Goal: Information Seeking & Learning: Learn about a topic

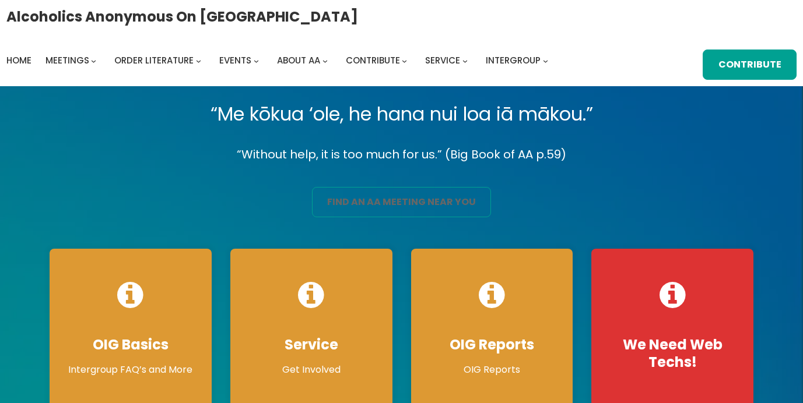
click at [440, 204] on link "find an aa meeting near you" at bounding box center [402, 202] width 180 height 30
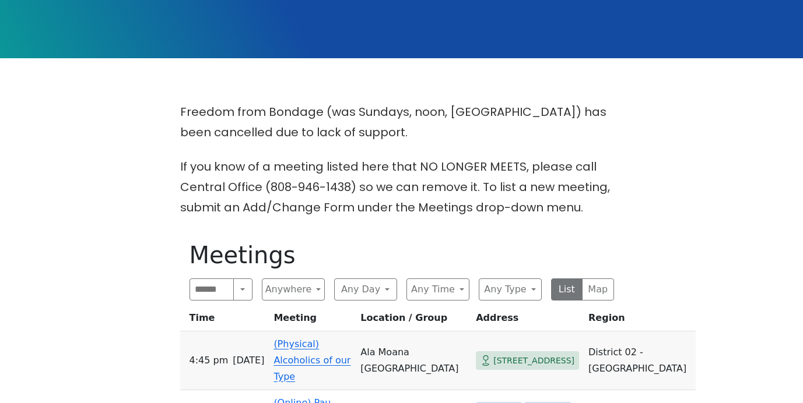
scroll to position [228, 0]
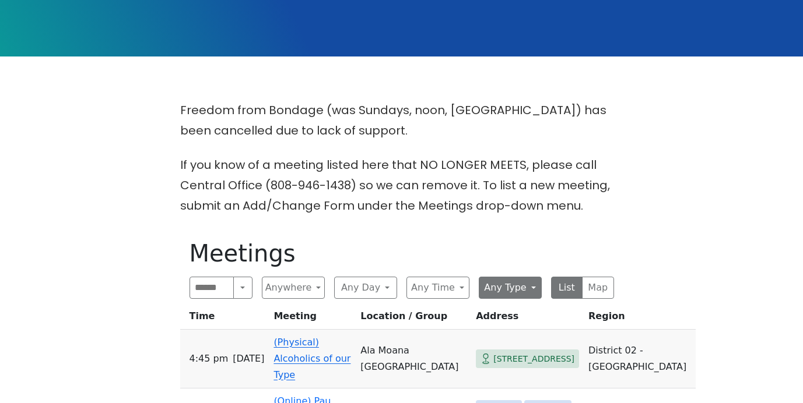
click at [508, 291] on button "Any Type" at bounding box center [510, 288] width 63 height 22
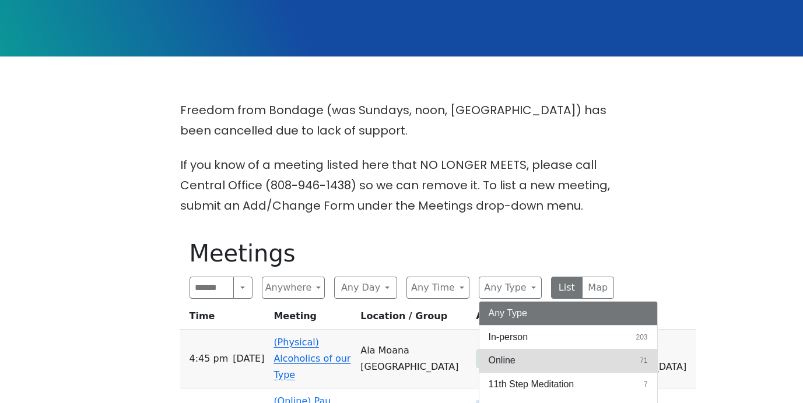
click at [504, 363] on span "Online" at bounding box center [501, 361] width 27 height 14
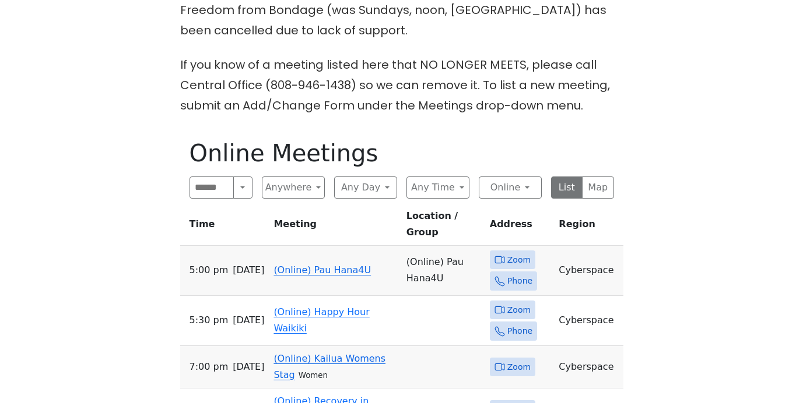
scroll to position [330, 0]
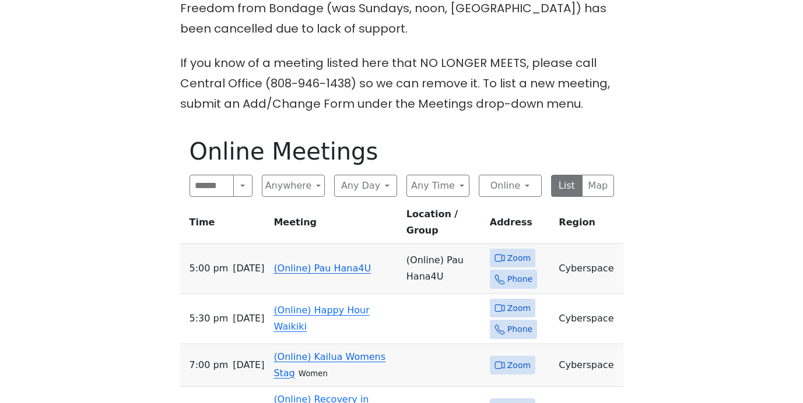
click at [505, 253] on icon at bounding box center [499, 258] width 10 height 10
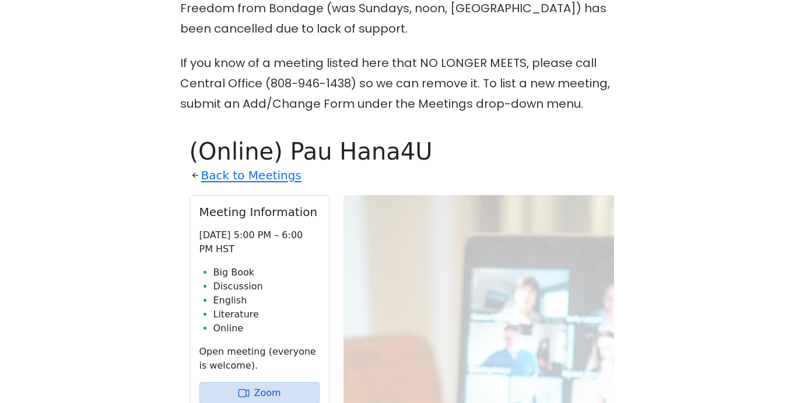
scroll to position [458, 0]
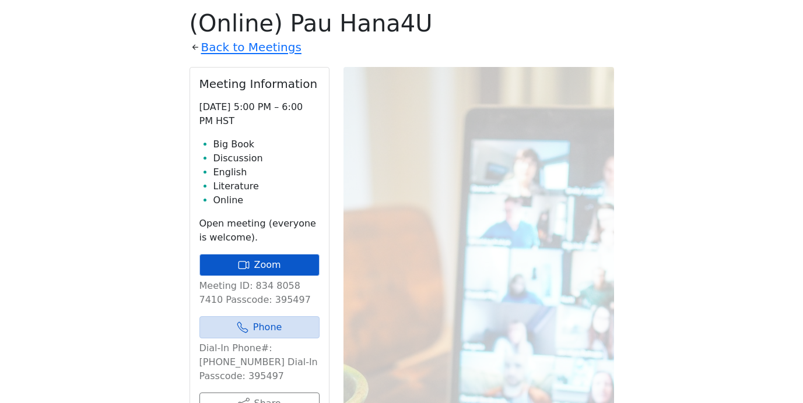
click at [266, 273] on link "Zoom" at bounding box center [259, 265] width 120 height 22
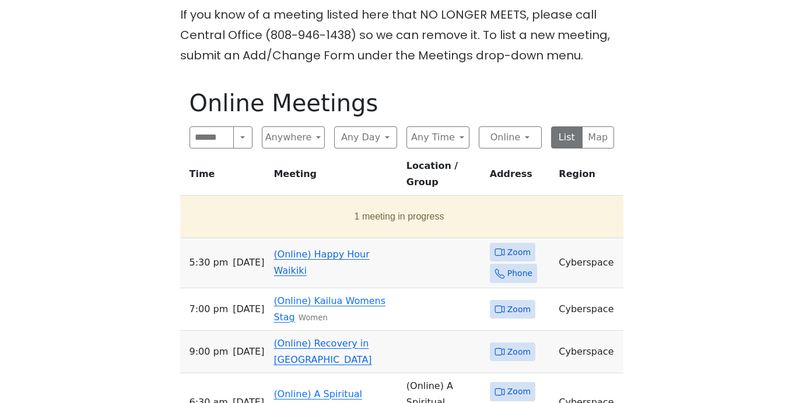
scroll to position [377, 0]
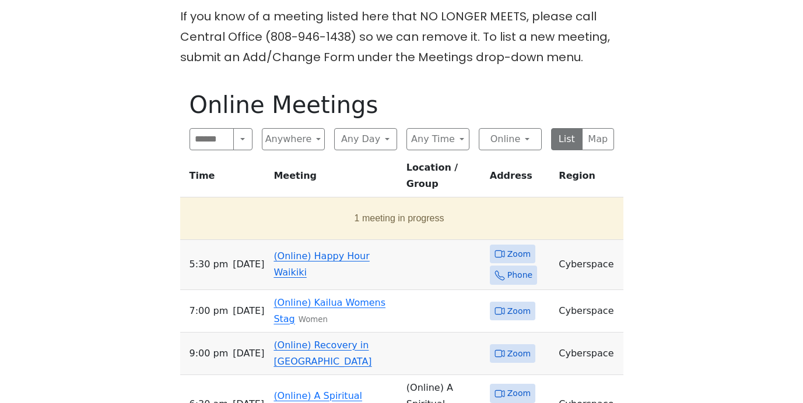
click at [44, 2] on div "Freedom from Bondage (was Sundays, noon, North Shore) has been cancelled due to…" at bounding box center [401, 334] width 722 height 764
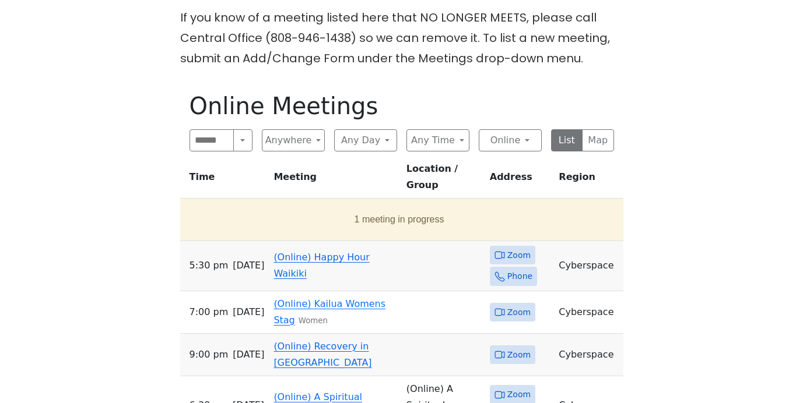
scroll to position [375, 0]
